Goal: Task Accomplishment & Management: Complete application form

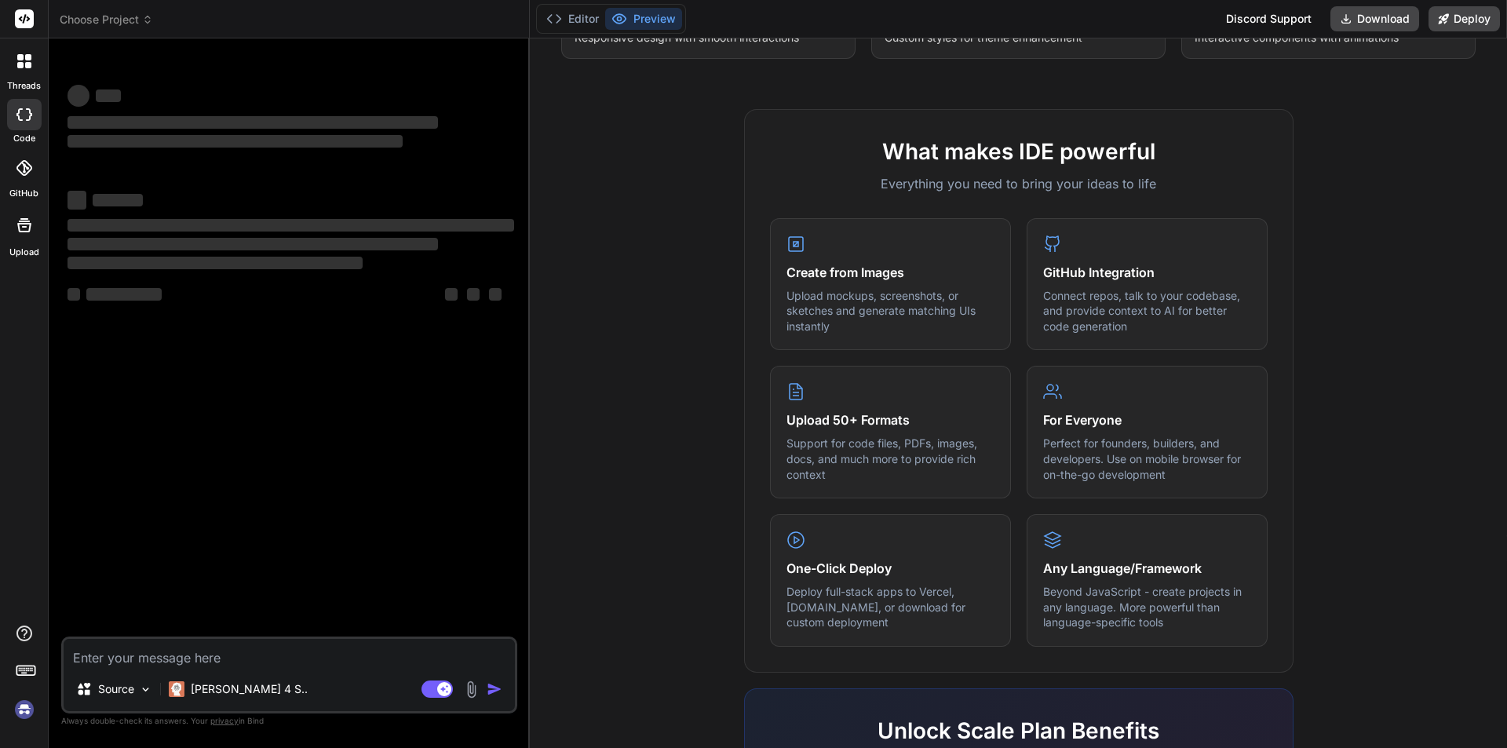
scroll to position [749, 0]
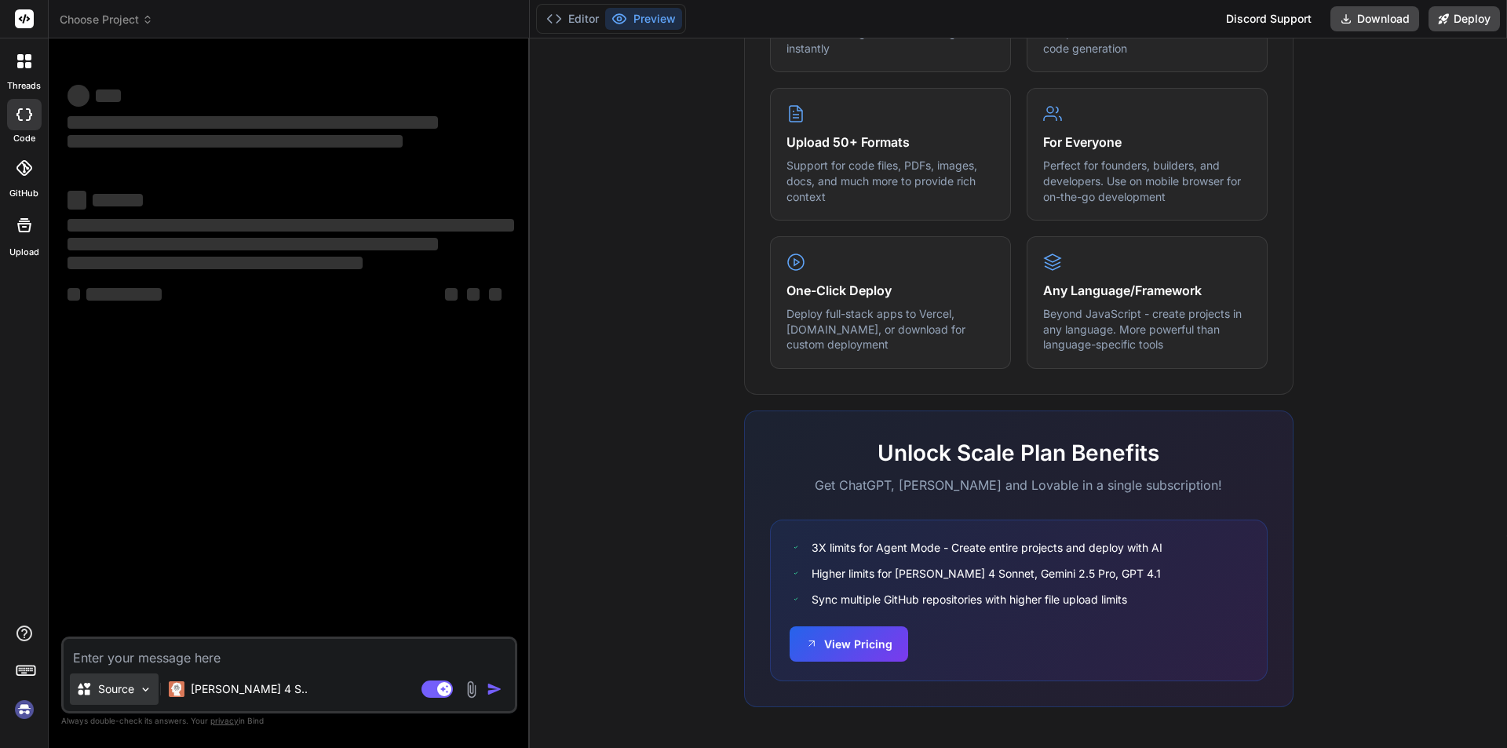
click at [107, 688] on p "Source" at bounding box center [116, 689] width 36 height 16
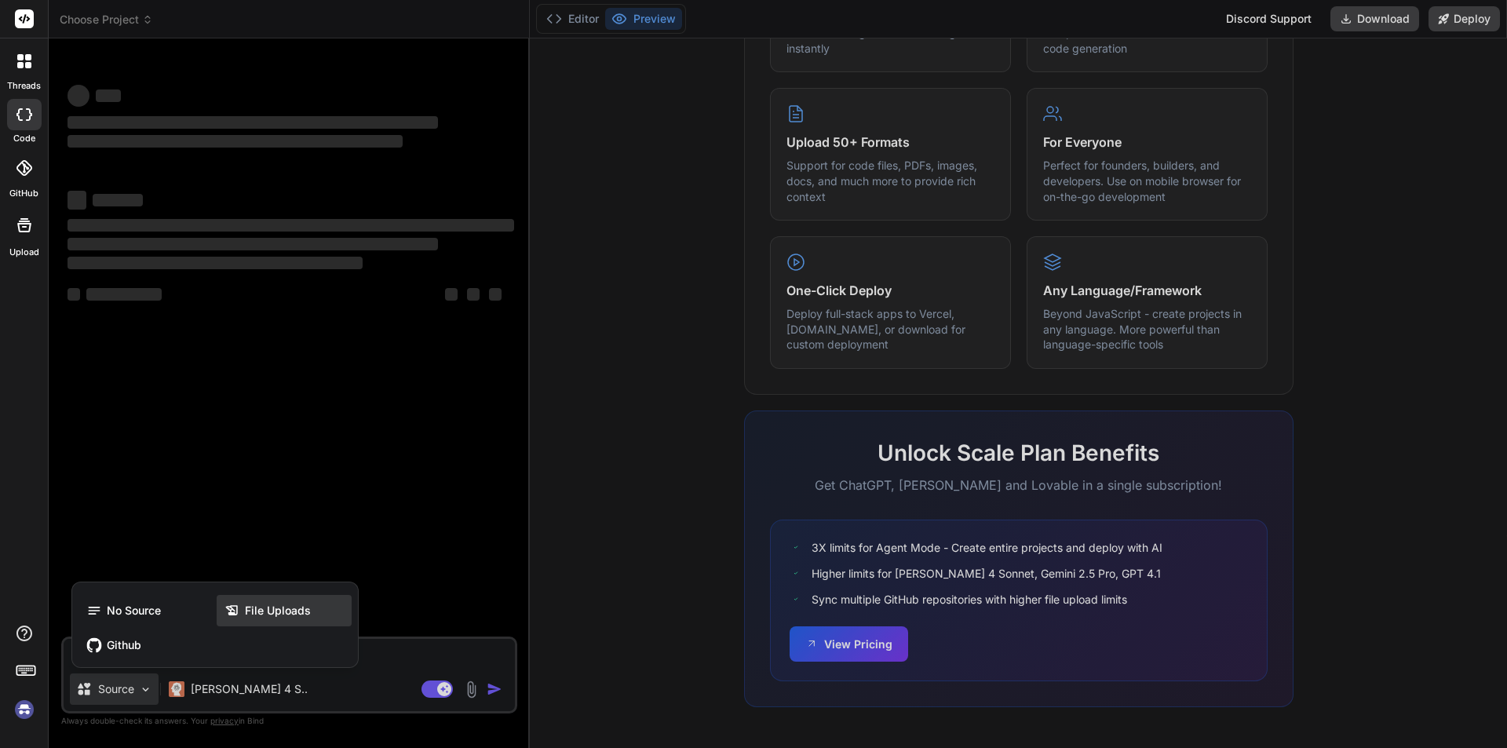
click at [246, 606] on span "File Uploads" at bounding box center [278, 611] width 66 height 16
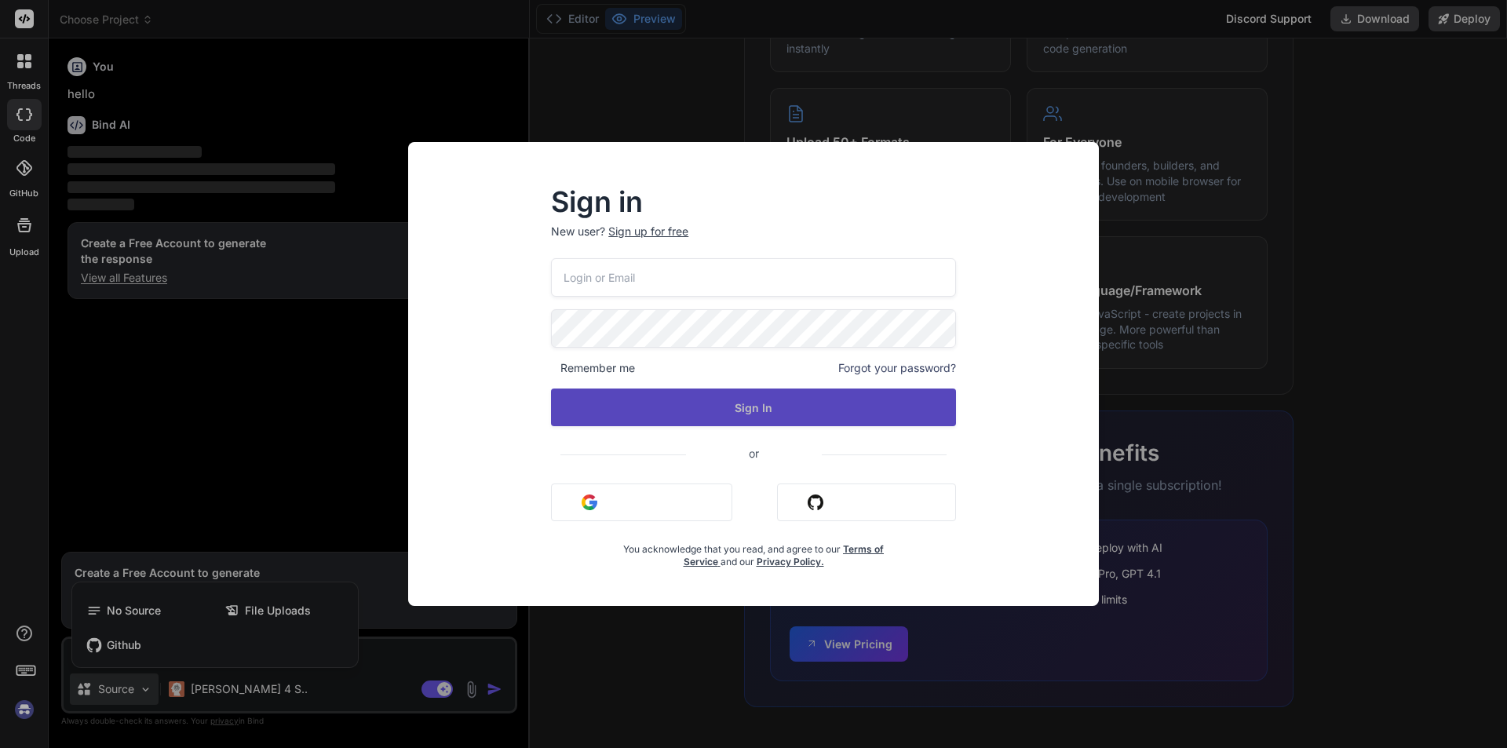
click at [759, 405] on button "Sign In" at bounding box center [753, 408] width 405 height 38
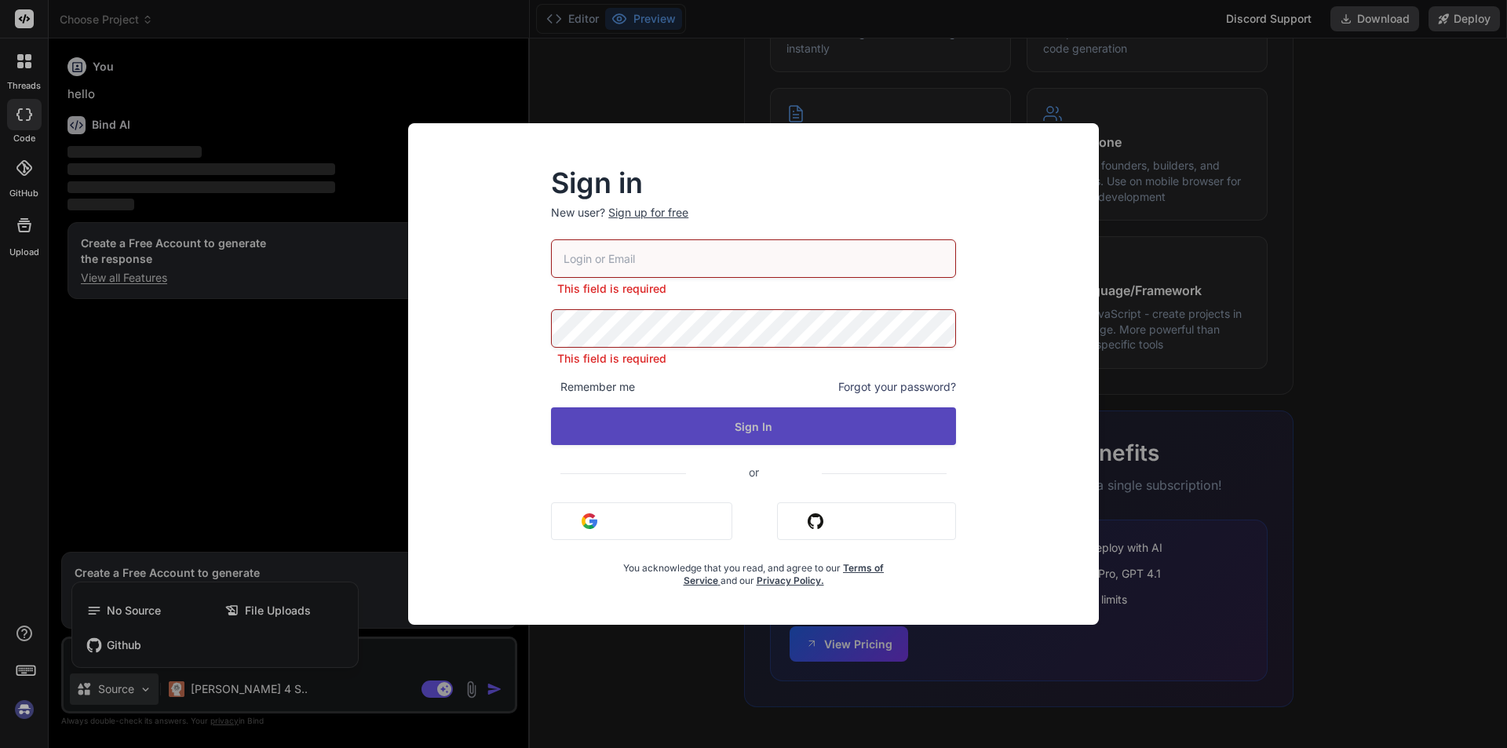
click at [772, 428] on button "Sign In" at bounding box center [753, 426] width 405 height 38
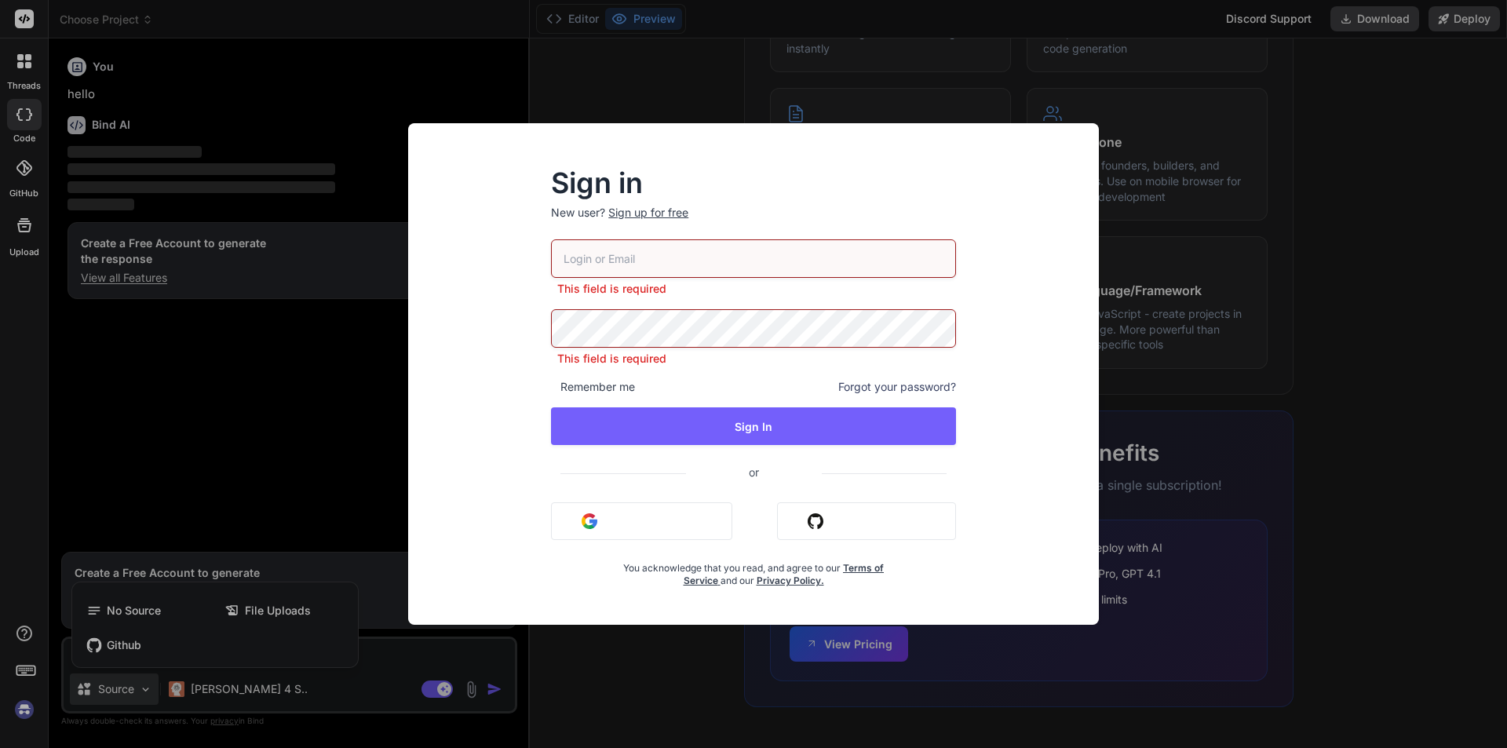
click at [1236, 420] on div "Sign in New user? Sign up for free This field is required This field is require…" at bounding box center [753, 374] width 1507 height 748
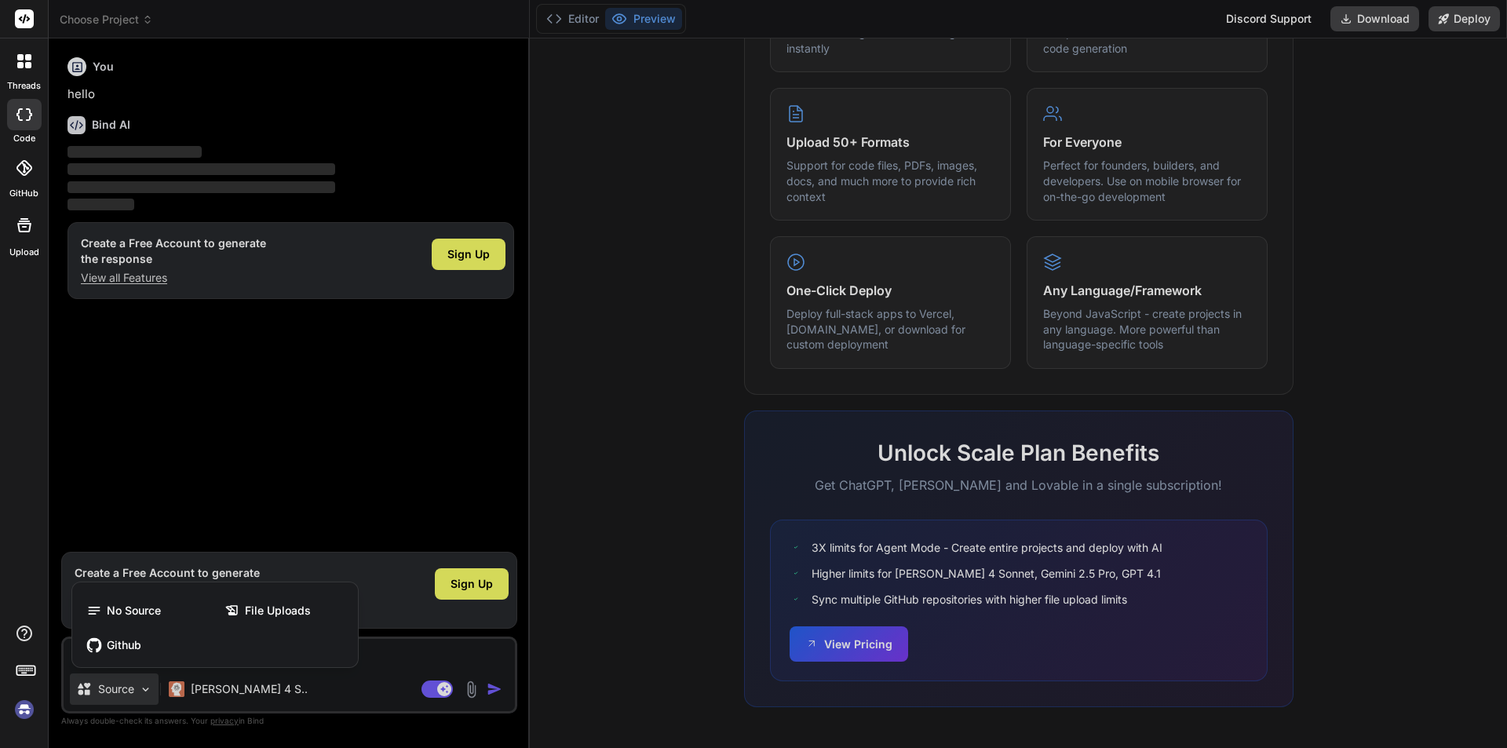
click at [475, 581] on div at bounding box center [753, 374] width 1507 height 748
type textarea "x"
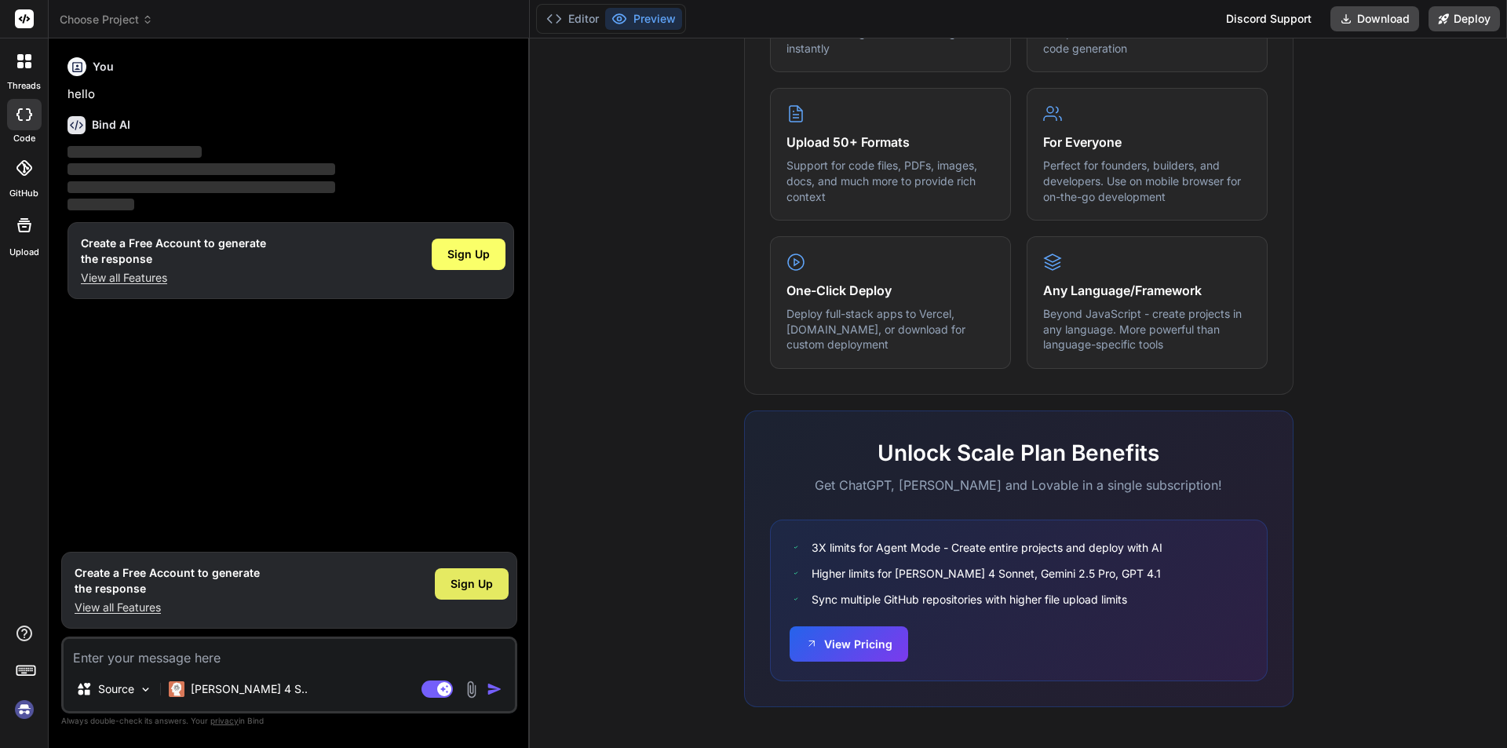
click at [480, 585] on span "Sign Up" at bounding box center [472, 584] width 42 height 16
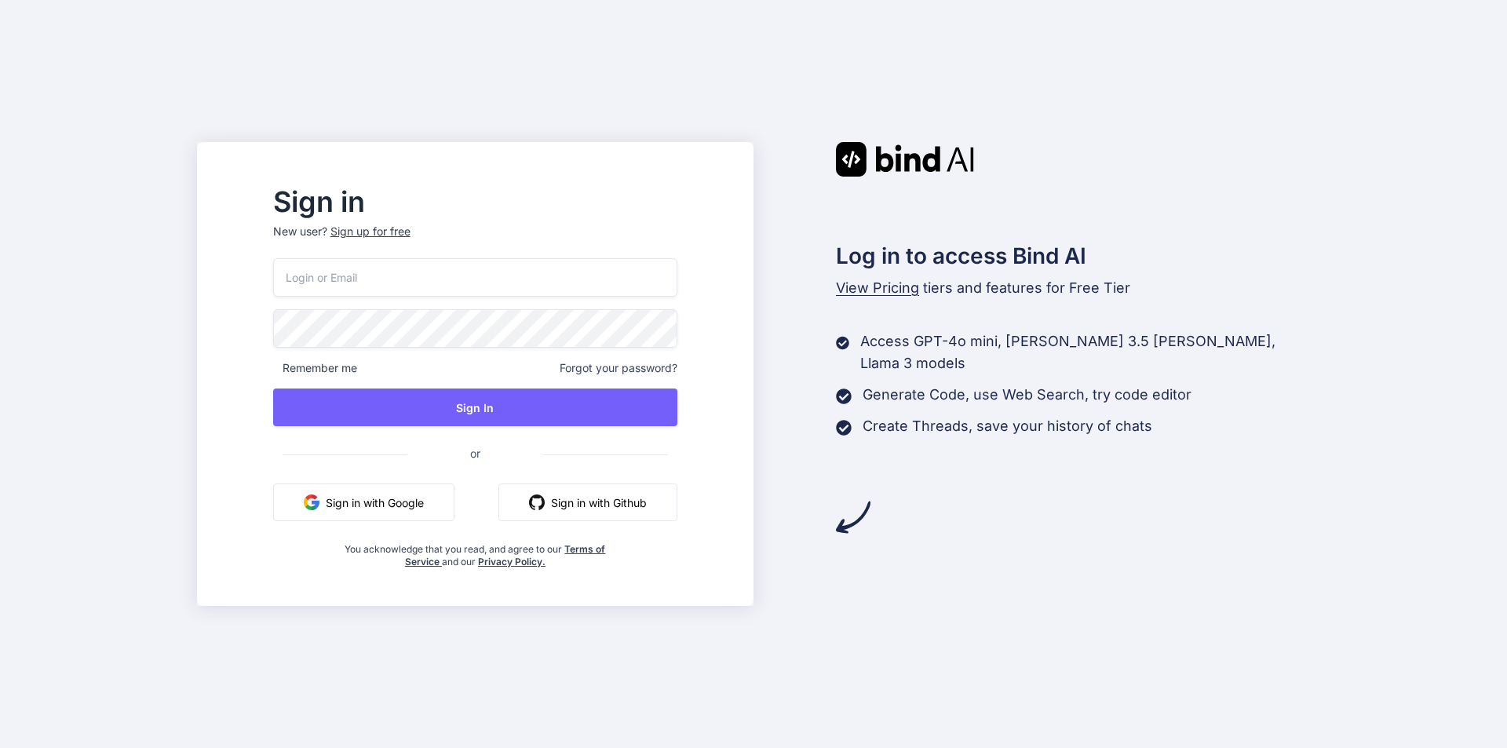
click at [411, 228] on div "Sign up for free" at bounding box center [370, 232] width 80 height 16
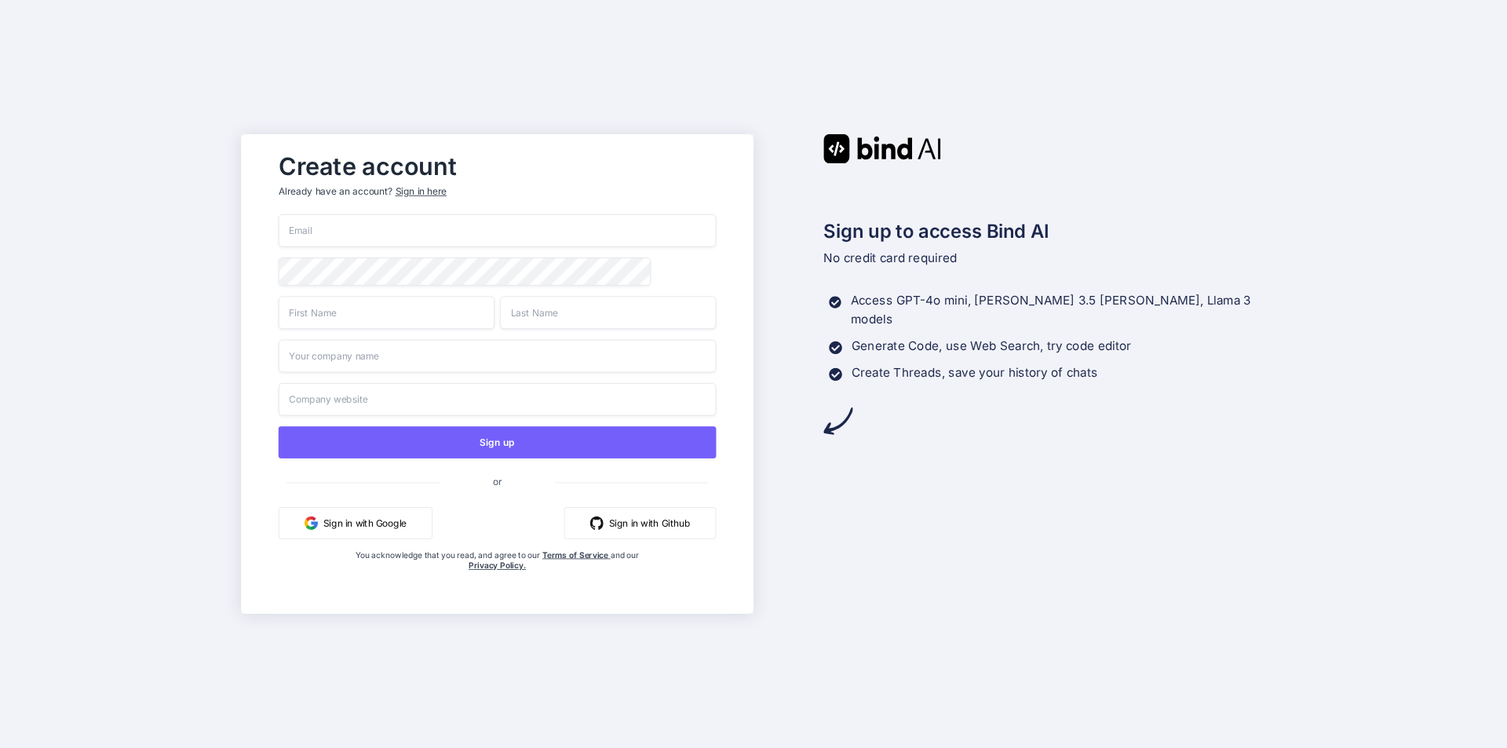
click at [388, 236] on input "email" at bounding box center [498, 230] width 438 height 33
paste input "Agand1937@teleworm.us"
type input "Agand1937@teleworm.us"
click at [340, 317] on input "text" at bounding box center [387, 312] width 216 height 33
type input "agand"
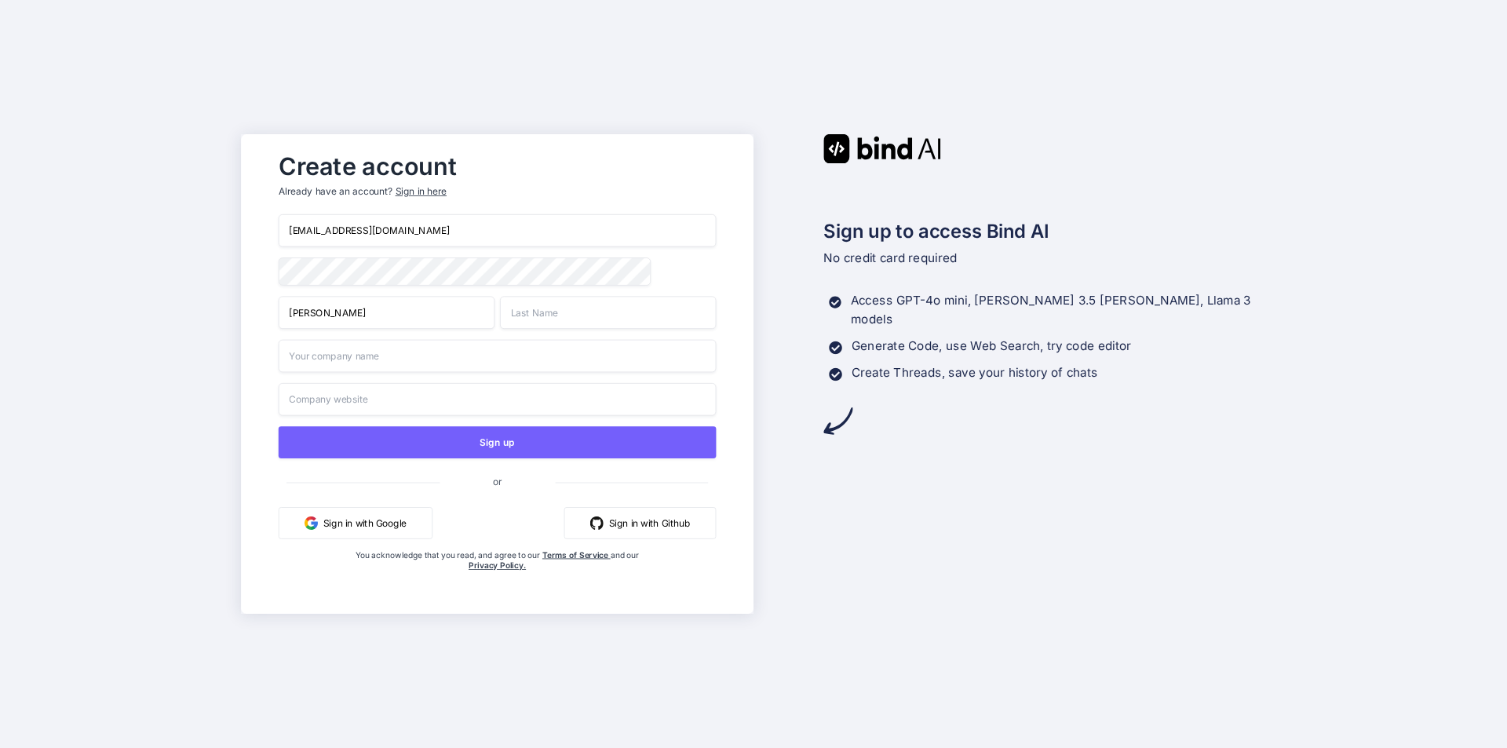
click at [576, 320] on input "text" at bounding box center [608, 312] width 216 height 33
type input "kumar"
click at [403, 403] on input "text" at bounding box center [498, 399] width 438 height 33
type input "https:agend.com"
drag, startPoint x: 425, startPoint y: 228, endPoint x: 266, endPoint y: 228, distance: 158.6
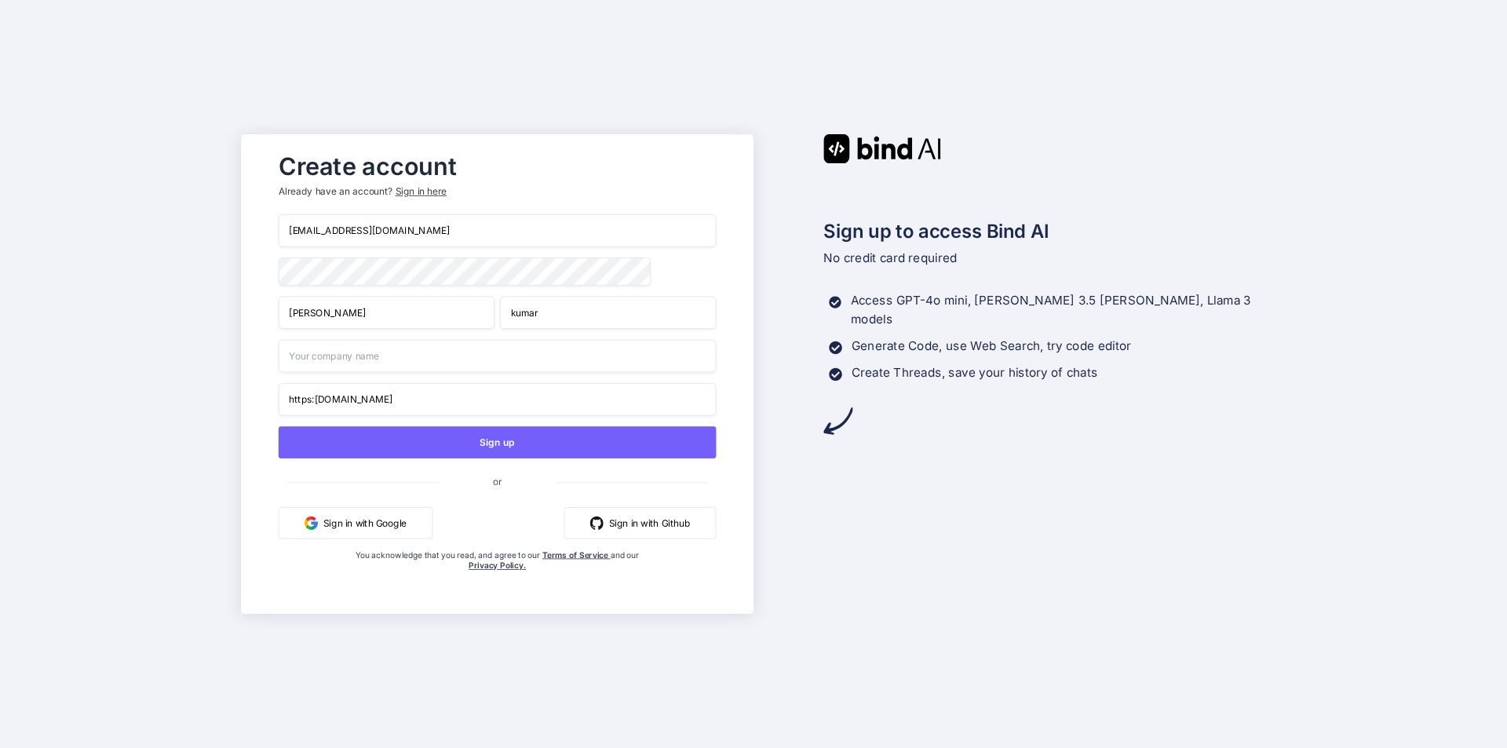
click at [266, 228] on div "Create account Already have an account? Sign in here Agand1937@teleworm.us agan…" at bounding box center [496, 374] width 469 height 458
click at [235, 271] on div "Create account Already have an account? Sign in here Agand1937@teleworm.us agan…" at bounding box center [753, 374] width 1507 height 748
click at [273, 275] on div "Create account Already have an account? Sign in here Agand1937@teleworm.us agan…" at bounding box center [496, 374] width 469 height 458
drag, startPoint x: 412, startPoint y: 229, endPoint x: 286, endPoint y: 233, distance: 126.4
click at [286, 233] on input "Agand1937@teleworm.us" at bounding box center [498, 230] width 438 height 33
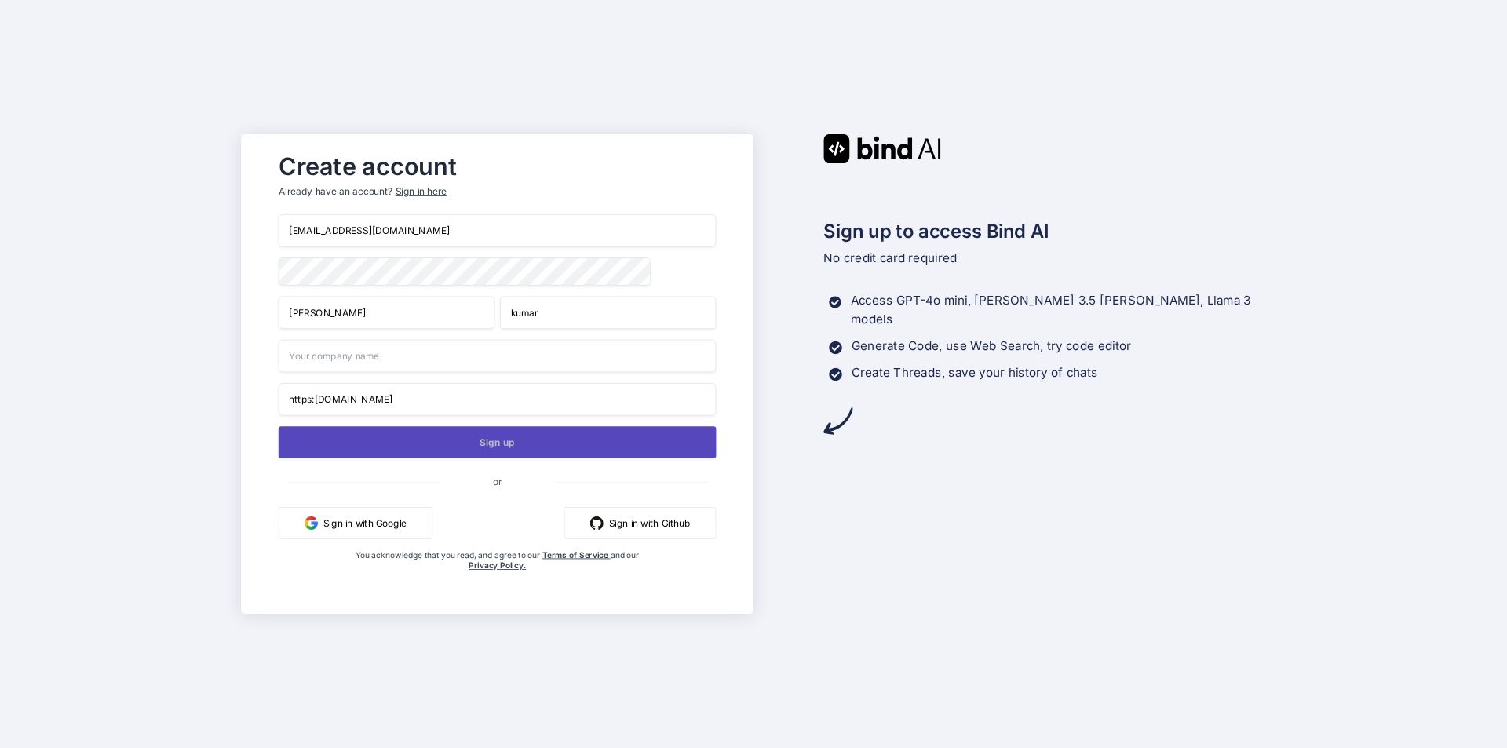
click at [502, 442] on button "Sign up" at bounding box center [498, 442] width 438 height 32
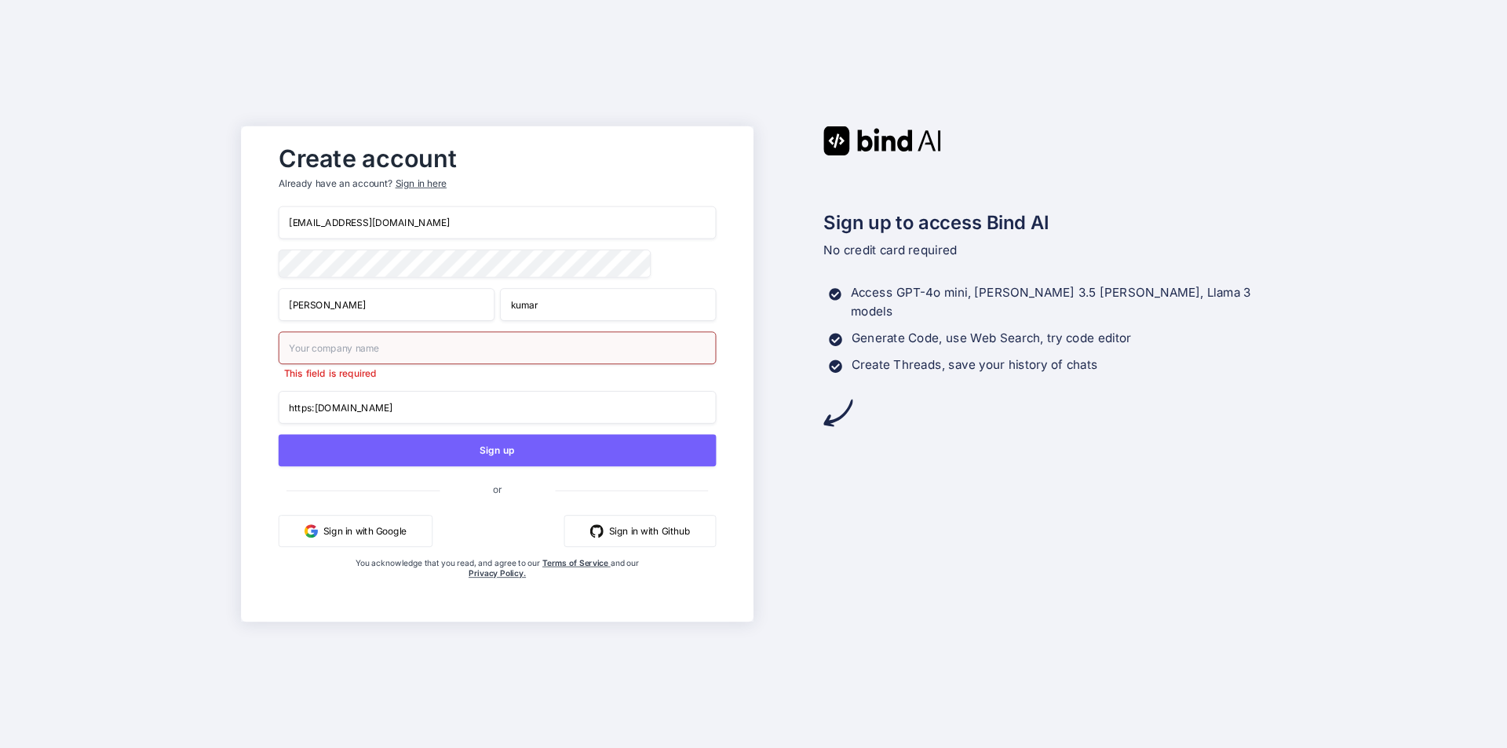
click at [371, 351] on input "text" at bounding box center [498, 347] width 438 height 33
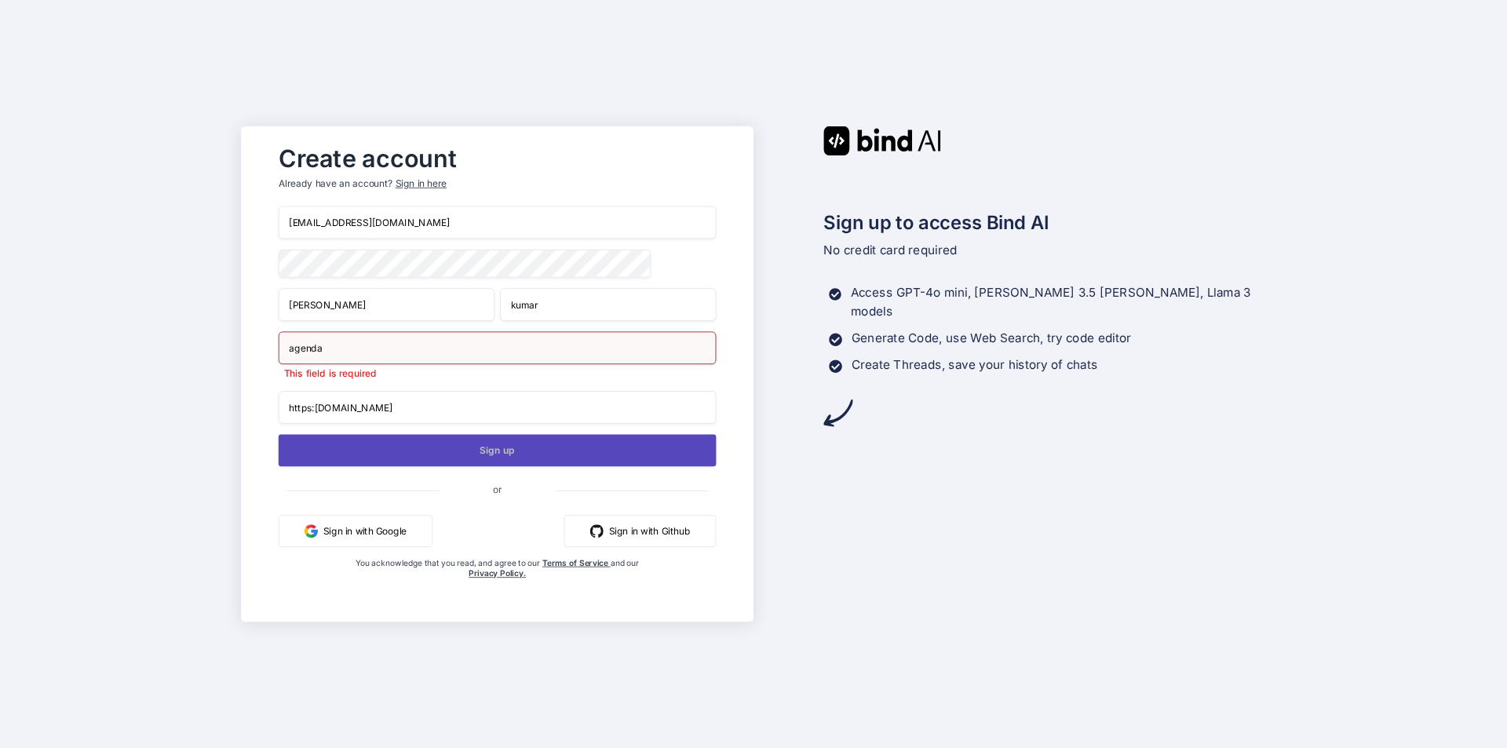
type input "agenda"
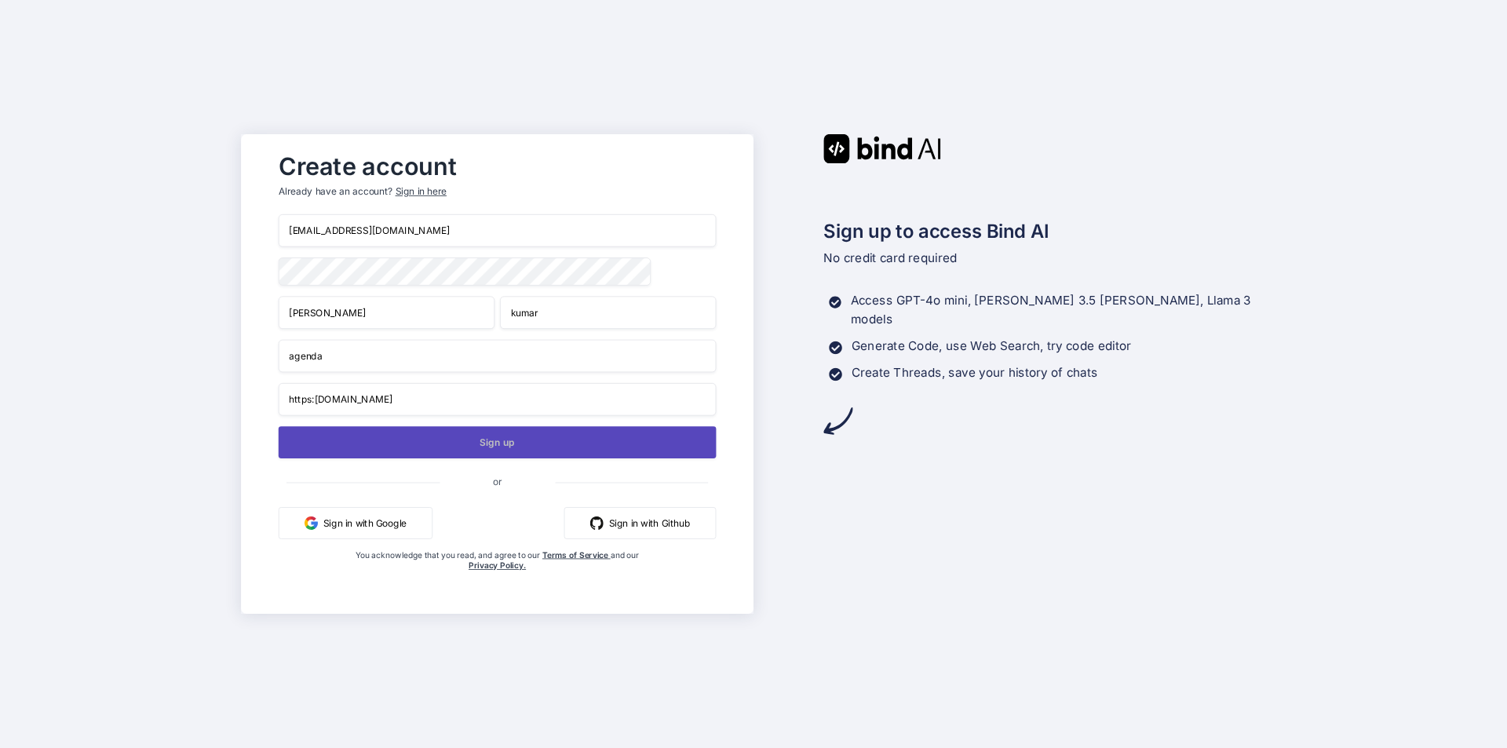
click at [486, 455] on button "Sign up" at bounding box center [498, 442] width 438 height 32
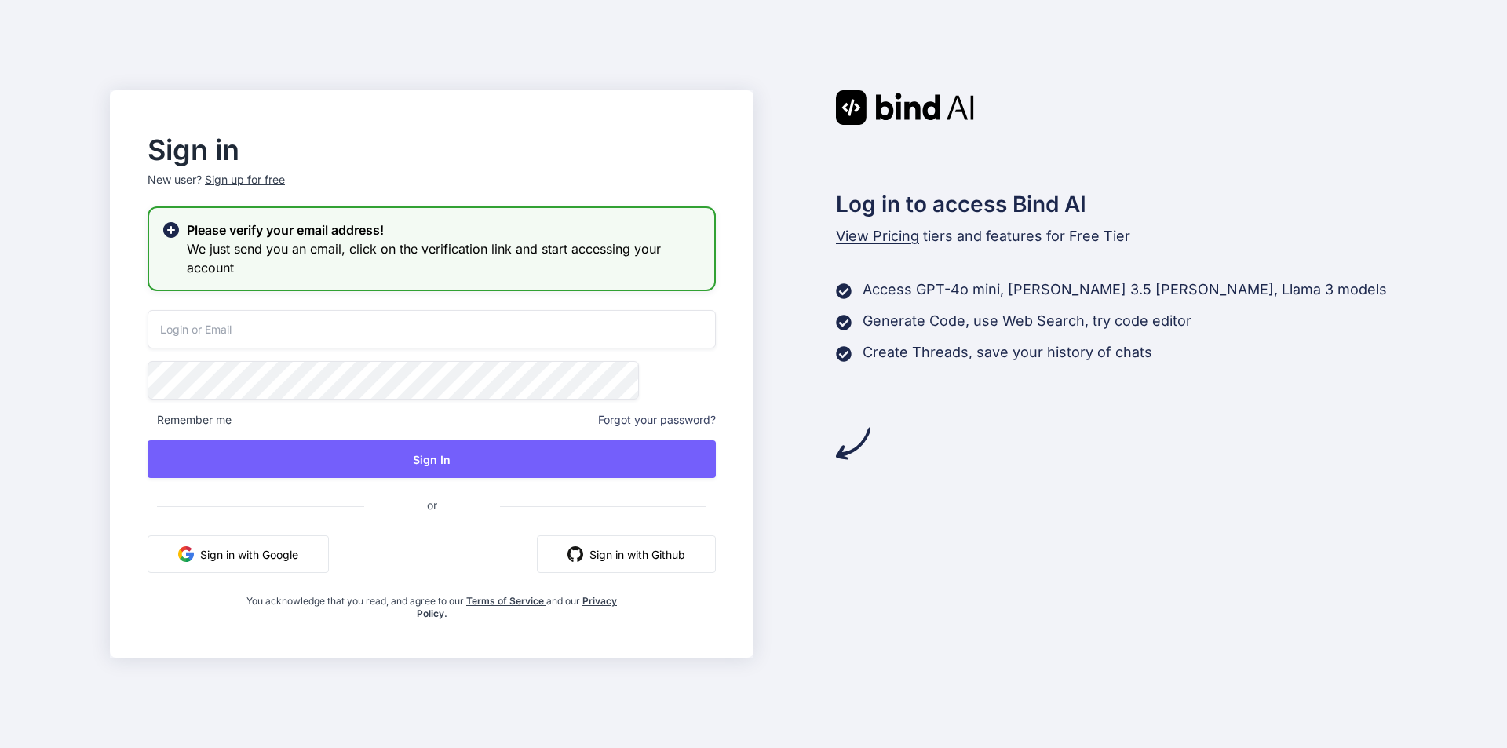
click at [309, 330] on input "email" at bounding box center [432, 329] width 568 height 38
paste input "Agand1937@teleworm.us"
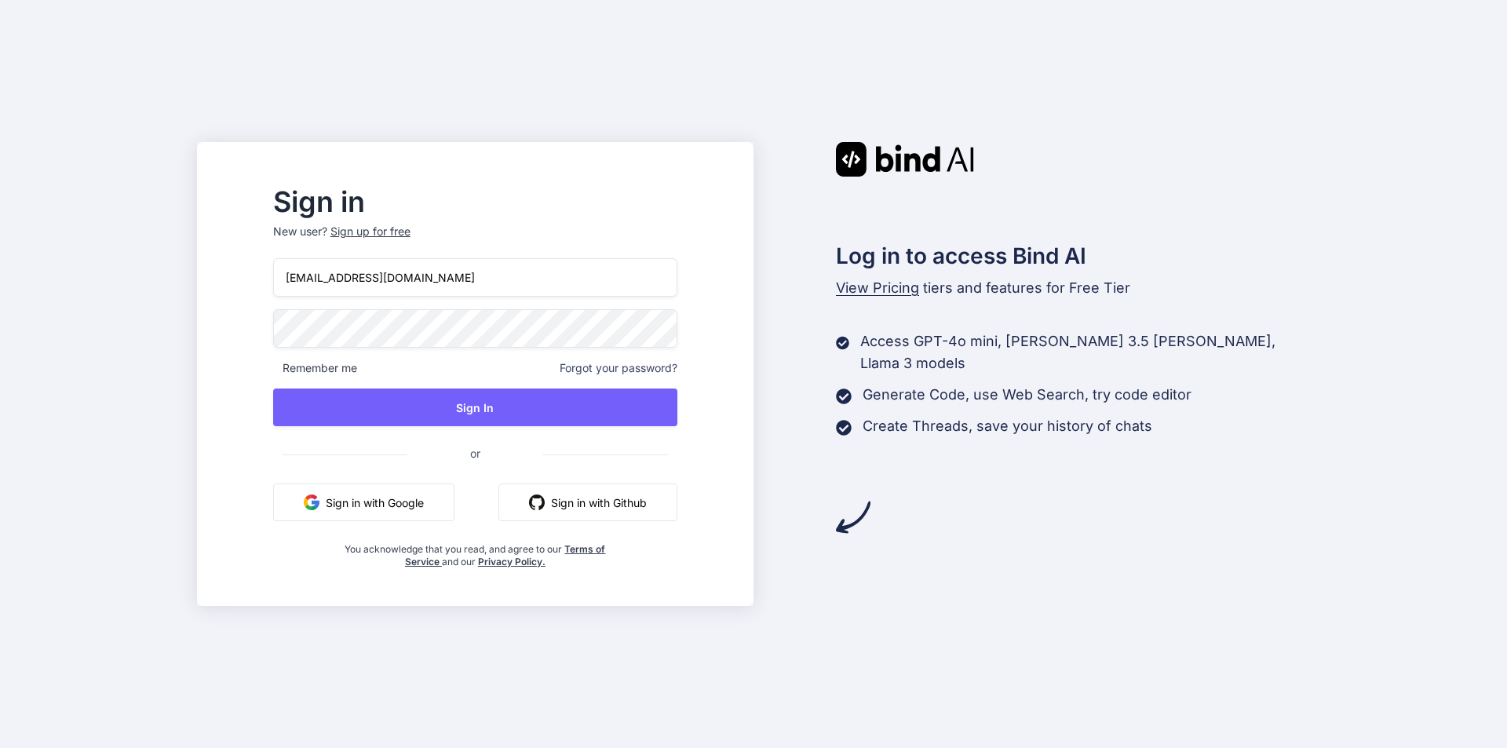
type input "Agand1937@teleworm.us"
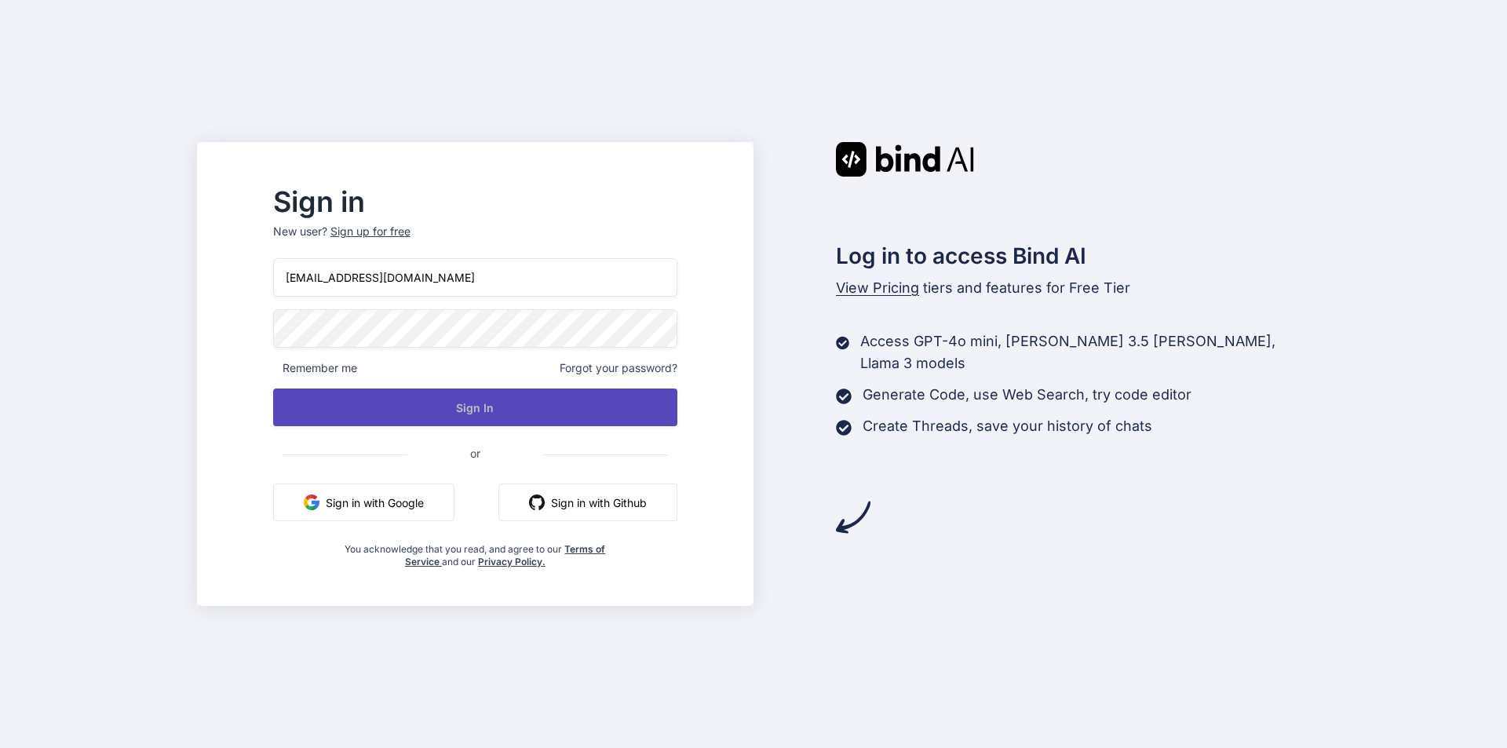
click at [520, 404] on button "Sign In" at bounding box center [475, 408] width 404 height 38
click at [560, 407] on button "Sign In" at bounding box center [475, 408] width 404 height 38
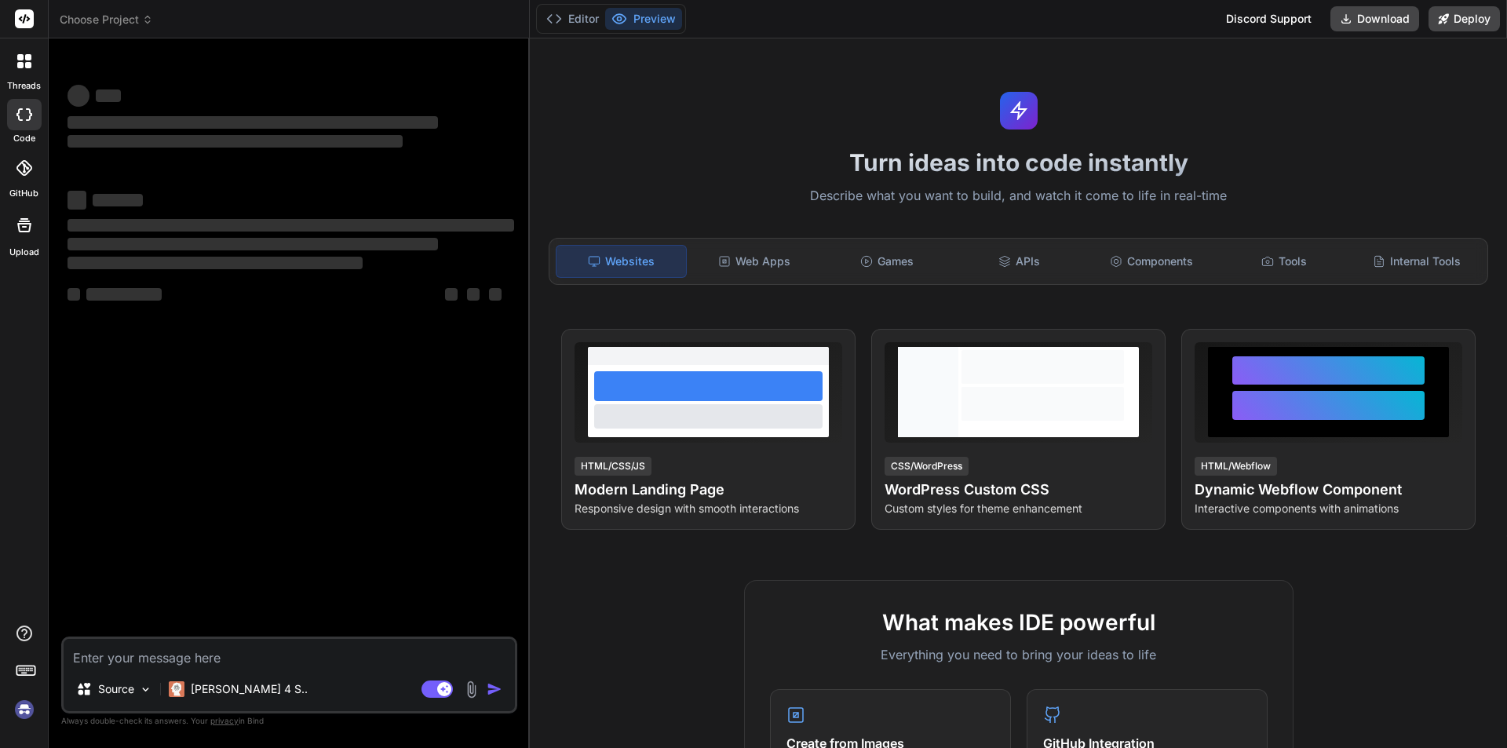
type textarea "x"
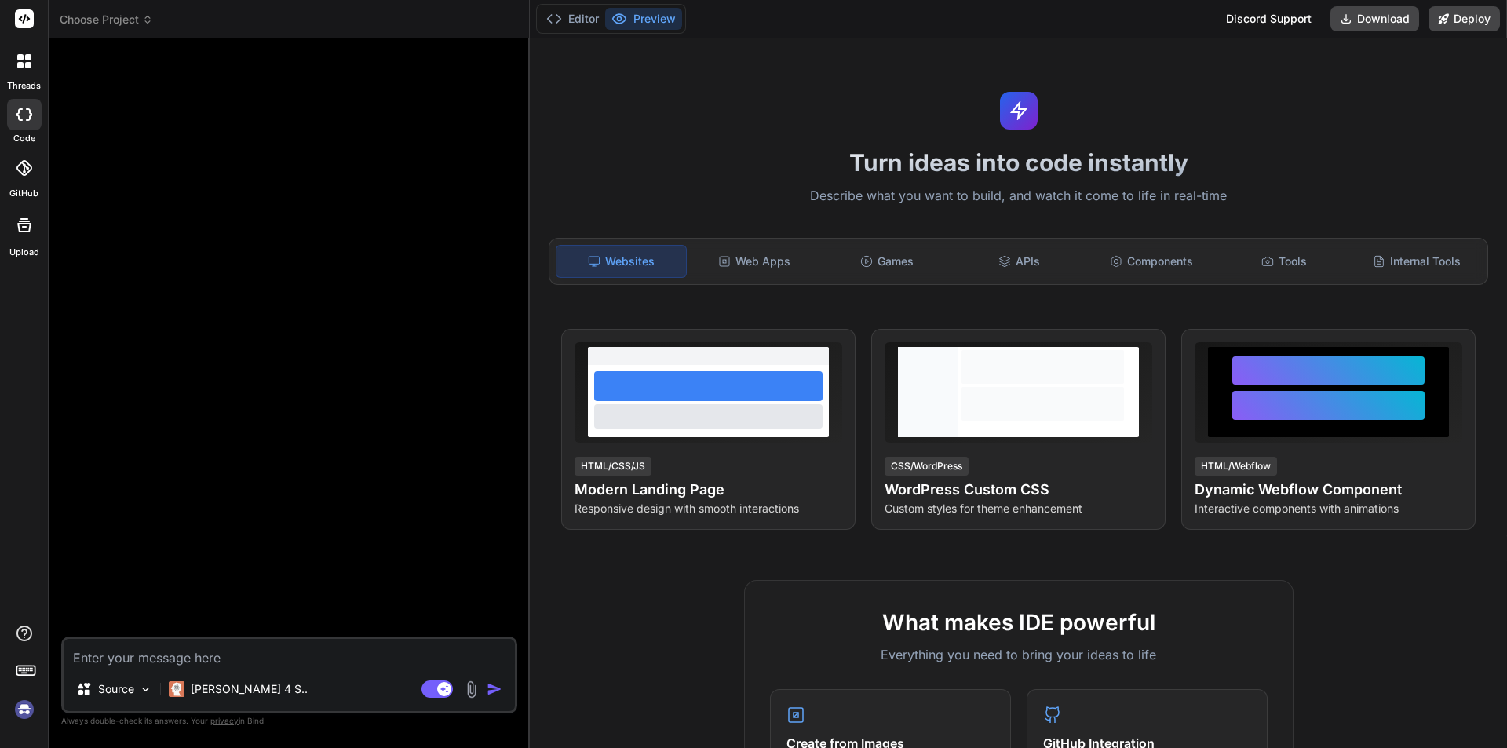
click at [234, 652] on textarea at bounding box center [289, 653] width 451 height 28
type textarea "t"
type textarea "x"
type textarea "tt"
type textarea "x"
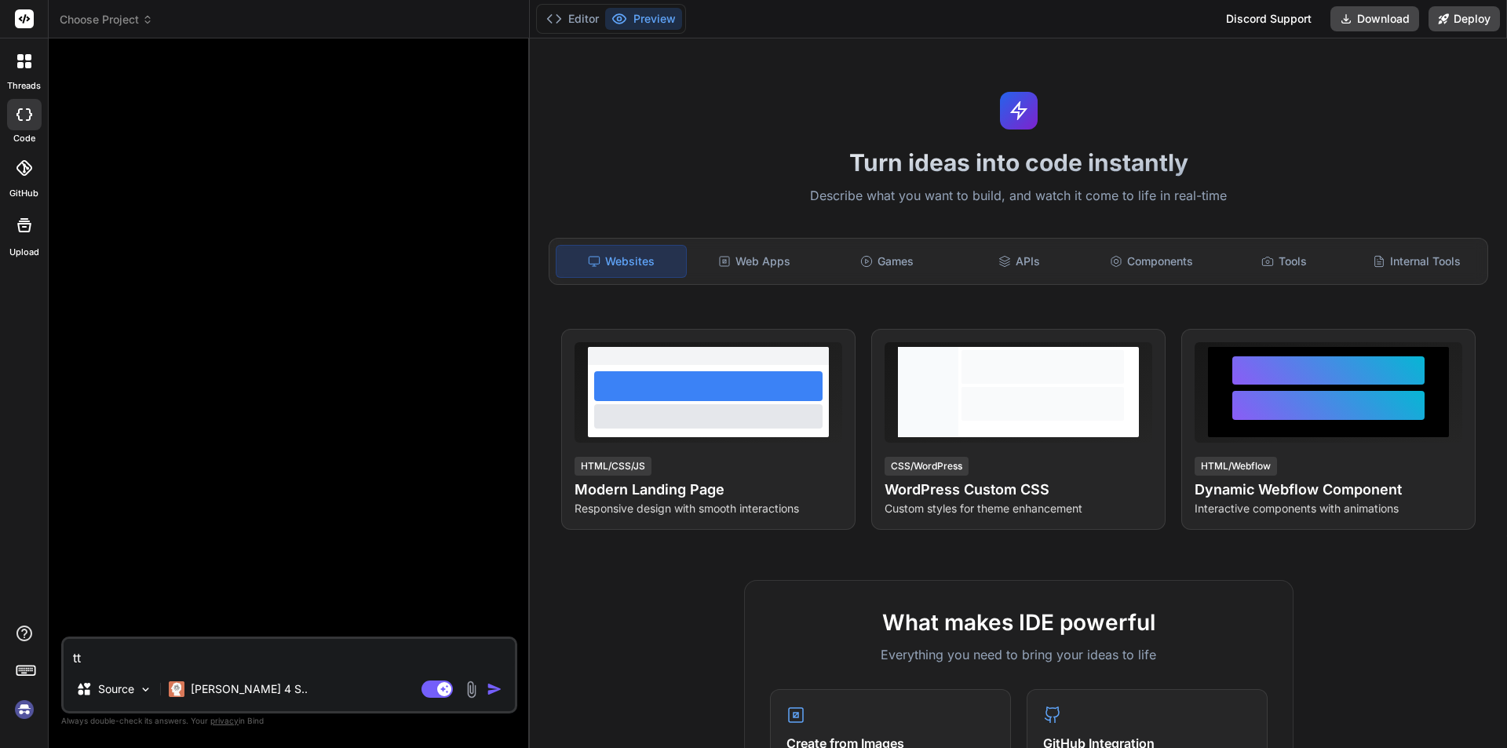
type textarea "t"
type textarea "x"
type textarea "h"
type textarea "x"
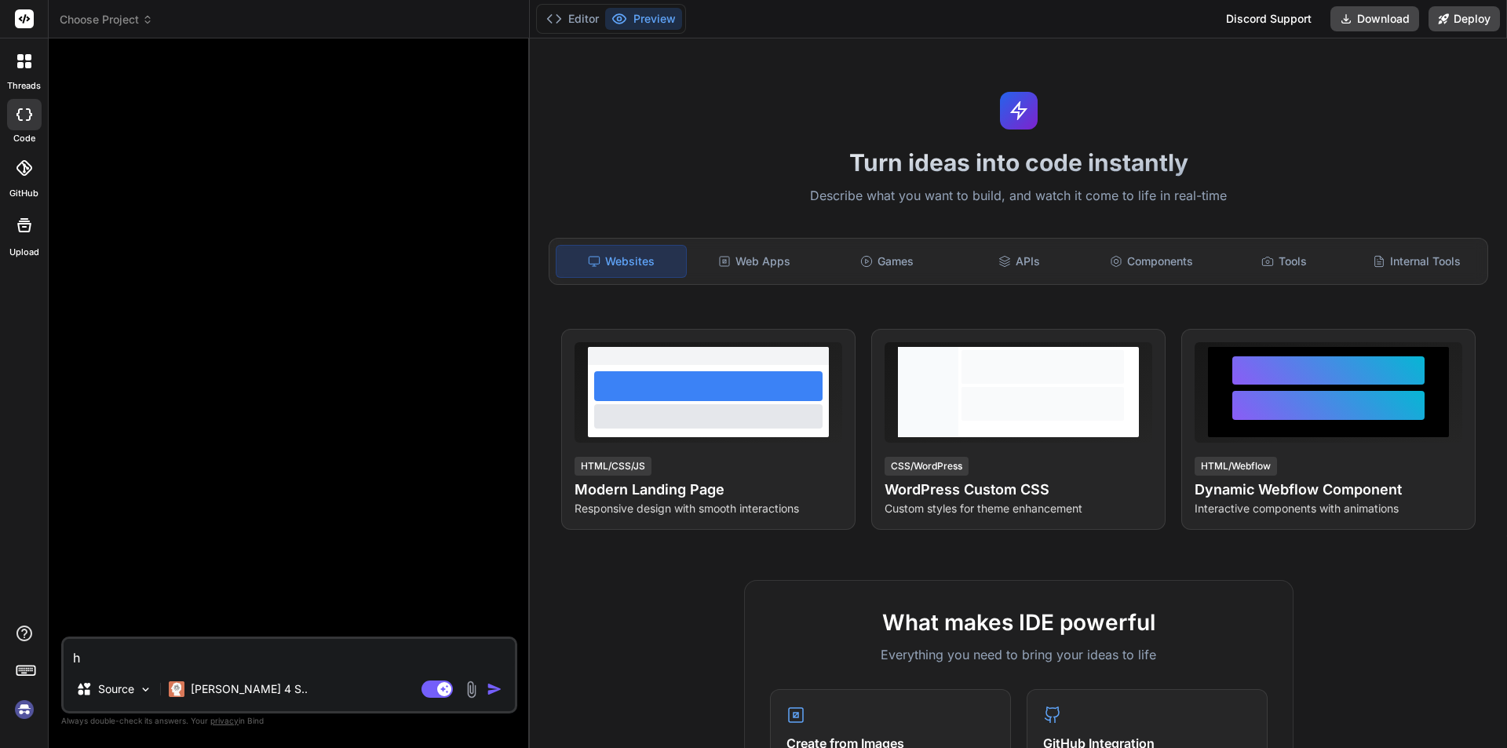
type textarea "hu"
type textarea "x"
type textarea "h"
type textarea "x"
type textarea "hi"
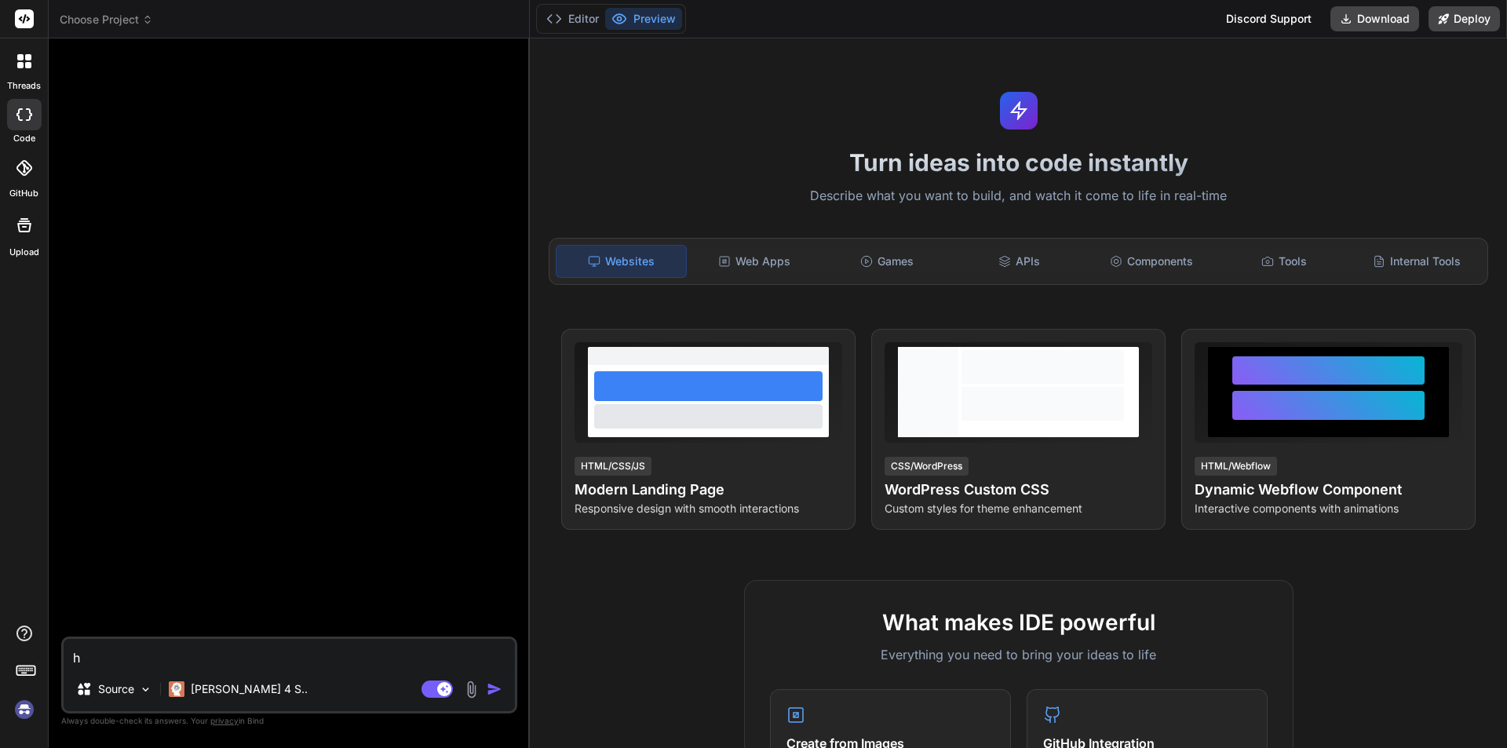
type textarea "x"
type textarea "hi"
click at [491, 692] on img "button" at bounding box center [495, 689] width 16 height 16
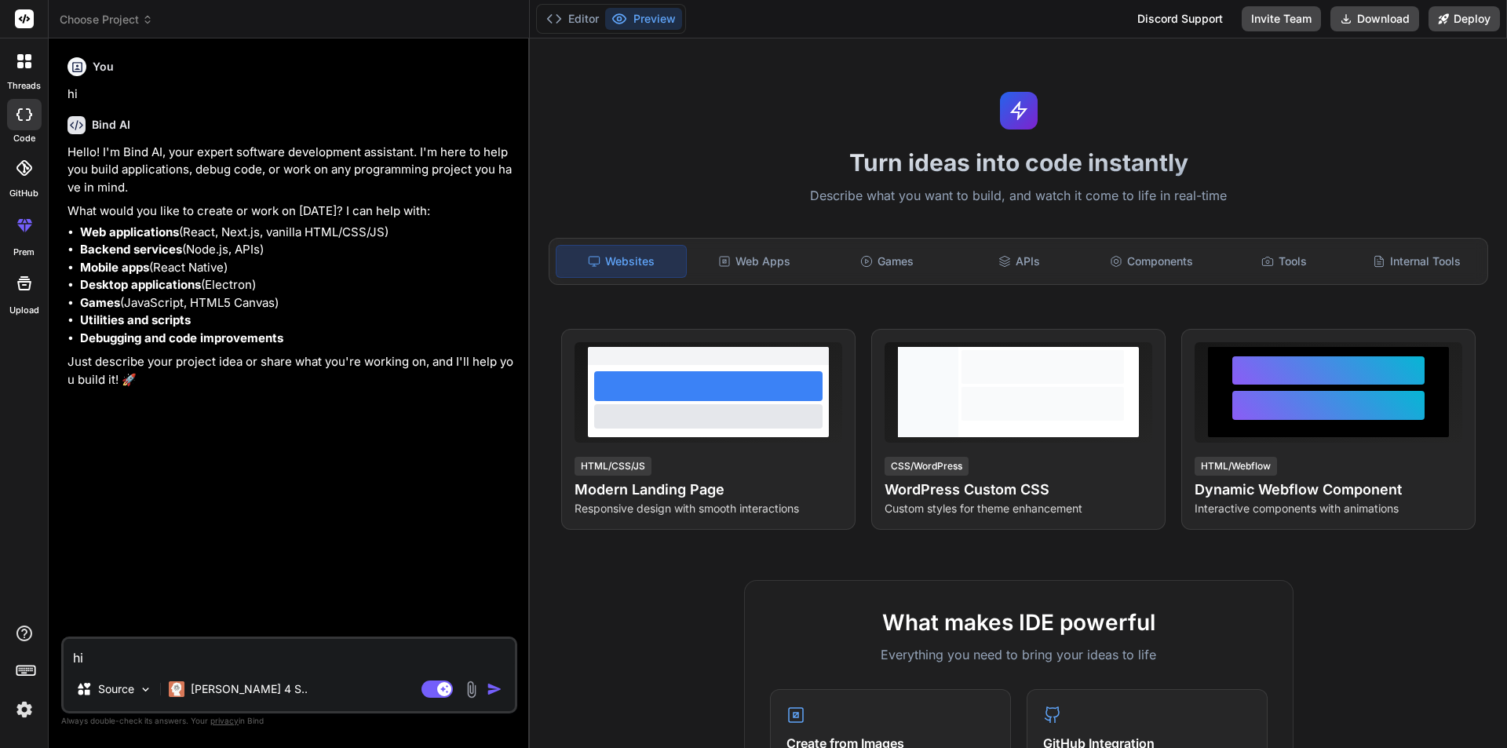
type textarea "x"
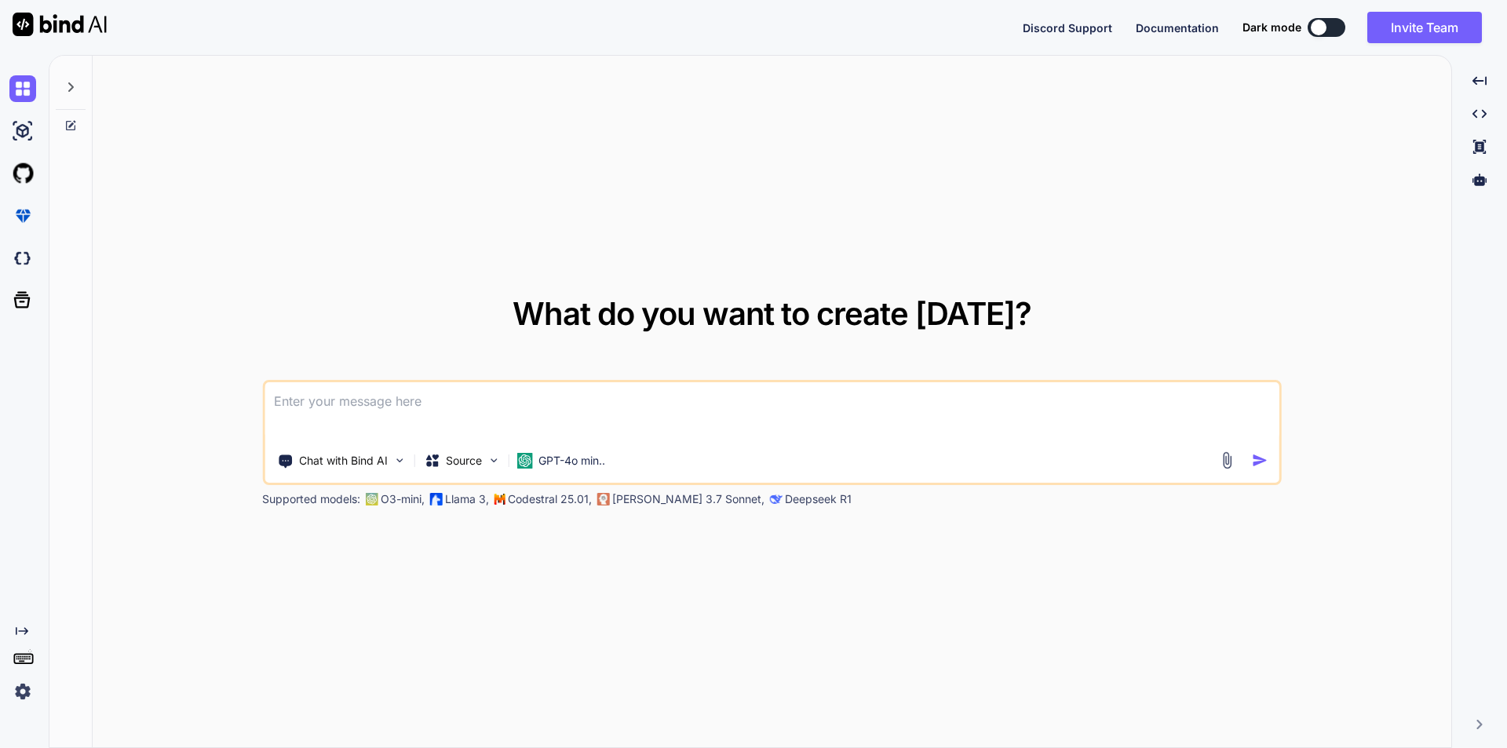
click at [484, 407] on textarea at bounding box center [772, 411] width 1015 height 58
type textarea "Hi"
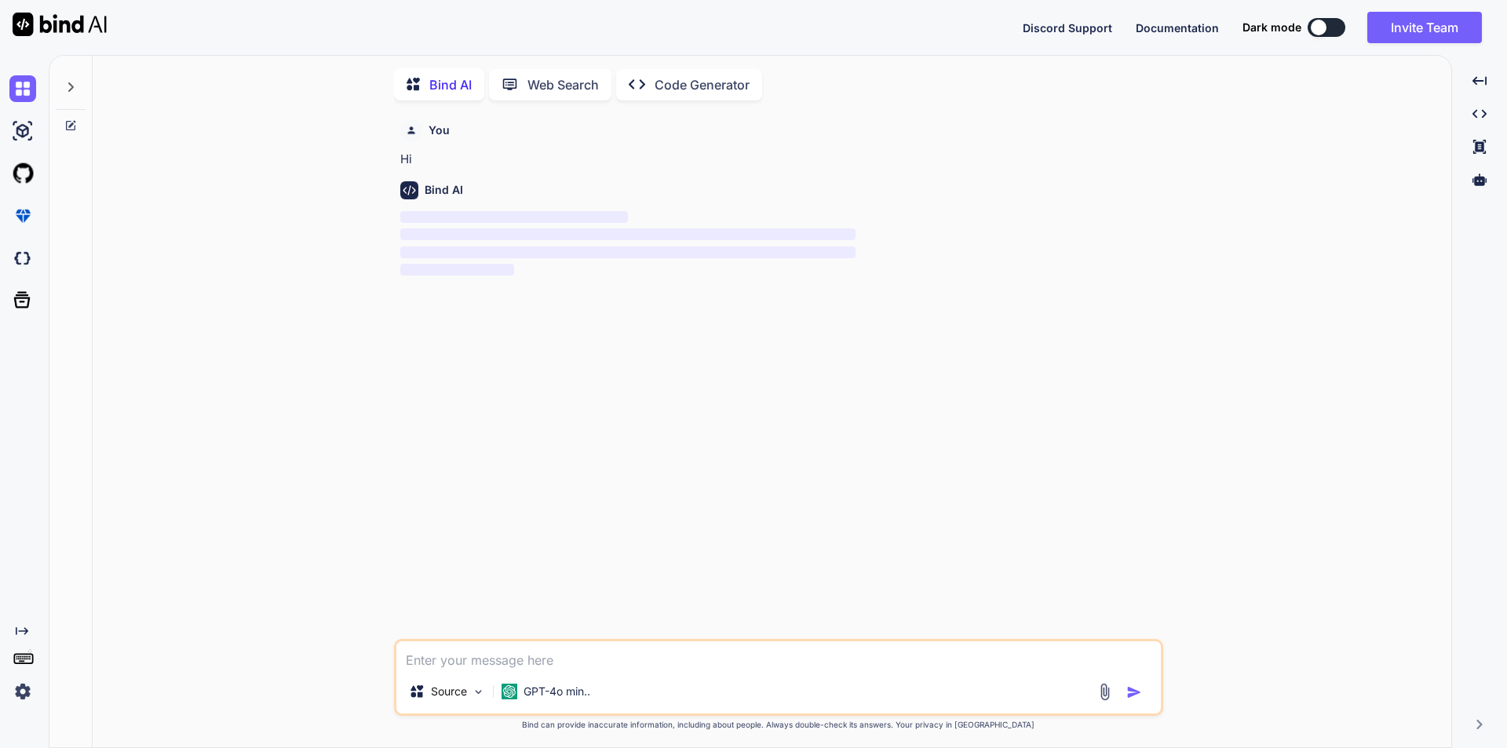
scroll to position [6, 0]
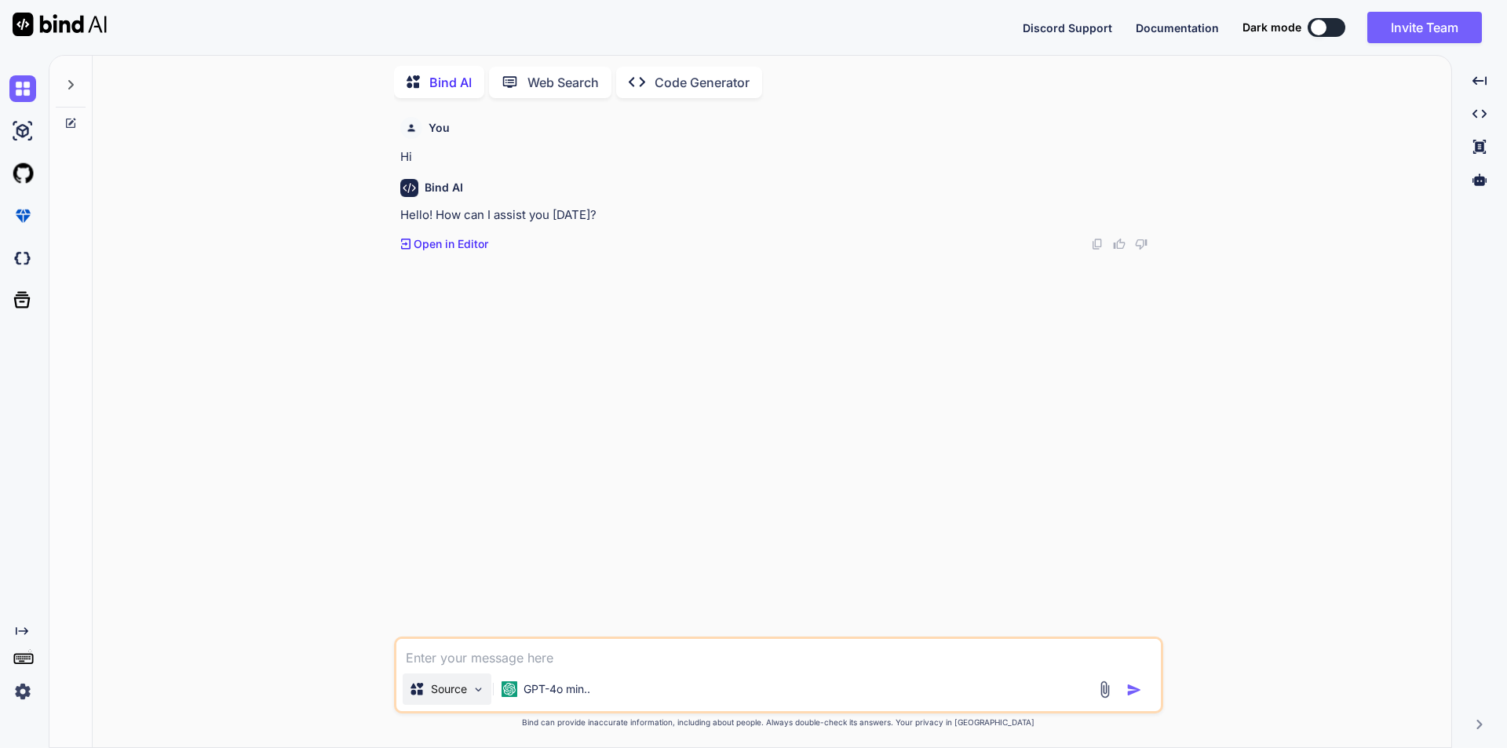
click at [447, 691] on p "Source" at bounding box center [449, 689] width 36 height 16
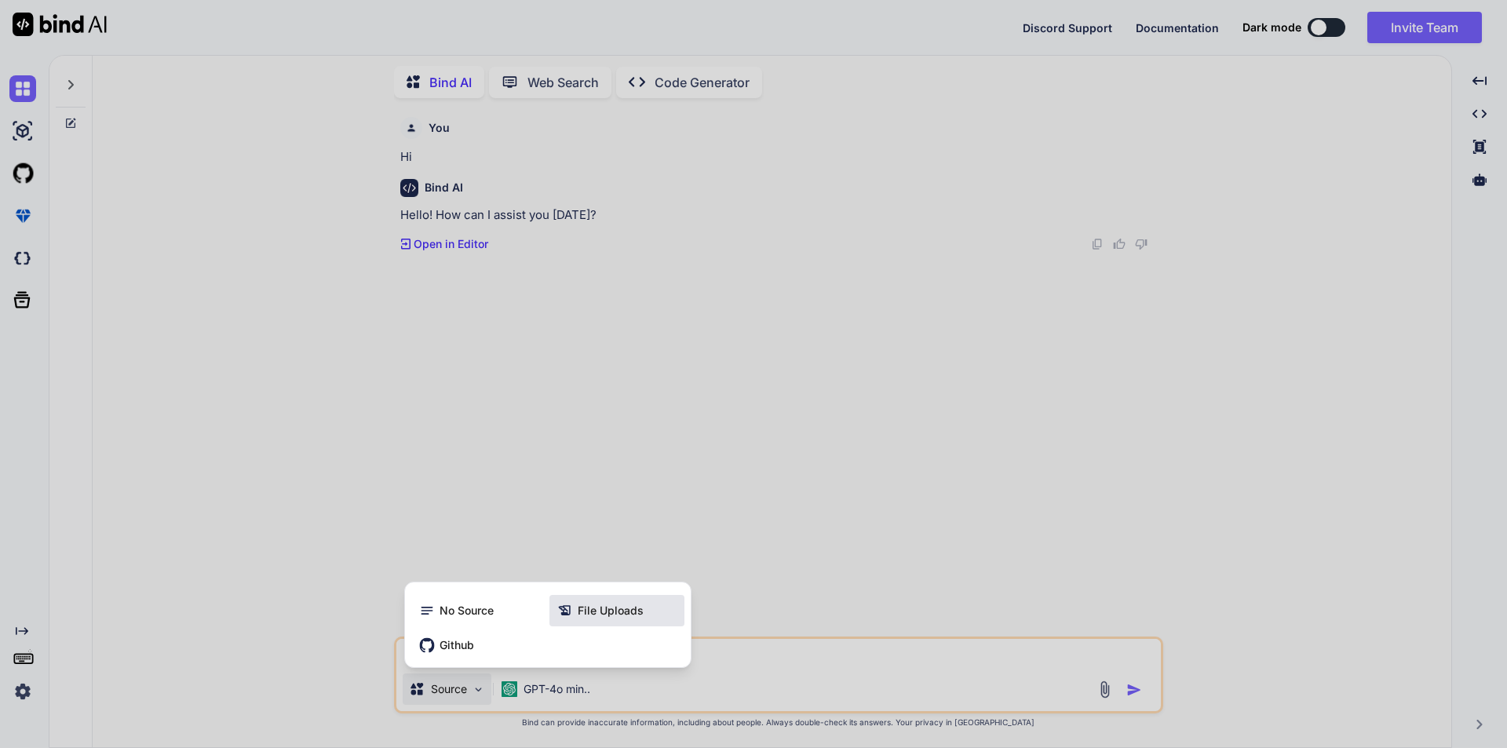
click at [619, 611] on span "File Uploads" at bounding box center [611, 611] width 66 height 16
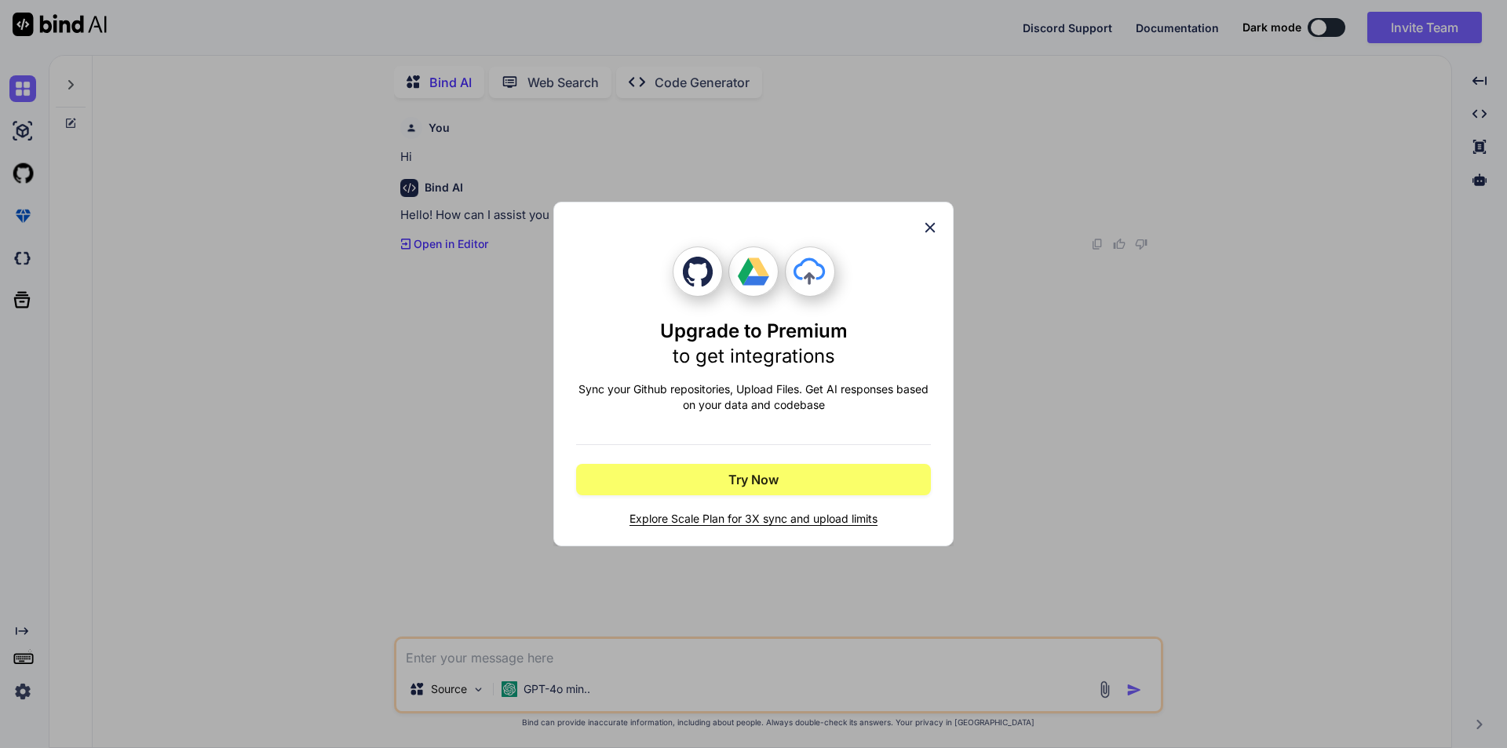
click at [930, 228] on icon at bounding box center [930, 227] width 17 height 17
